Goal: Transaction & Acquisition: Purchase product/service

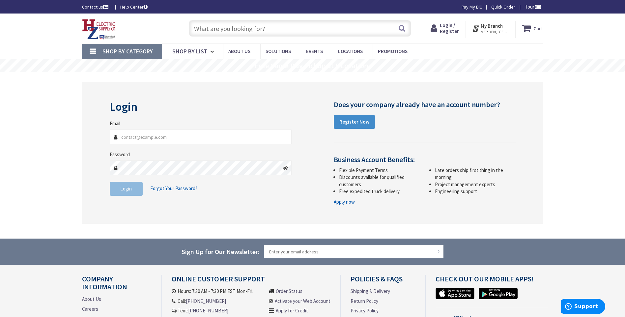
type input "[PERSON_NAME][EMAIL_ADDRESS][DOMAIN_NAME]"
click at [127, 191] on span "Login" at bounding box center [126, 188] width 12 height 6
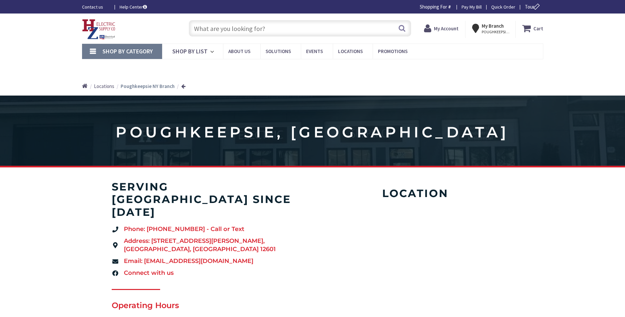
click at [301, 31] on input "text" at bounding box center [300, 28] width 222 height 16
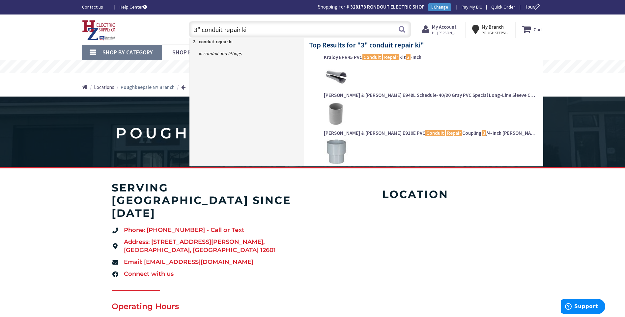
type input "3" conduit repair kit"
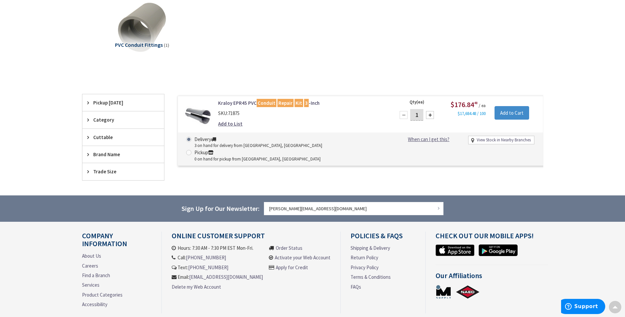
scroll to position [100, 0]
